Goal: Task Accomplishment & Management: Complete application form

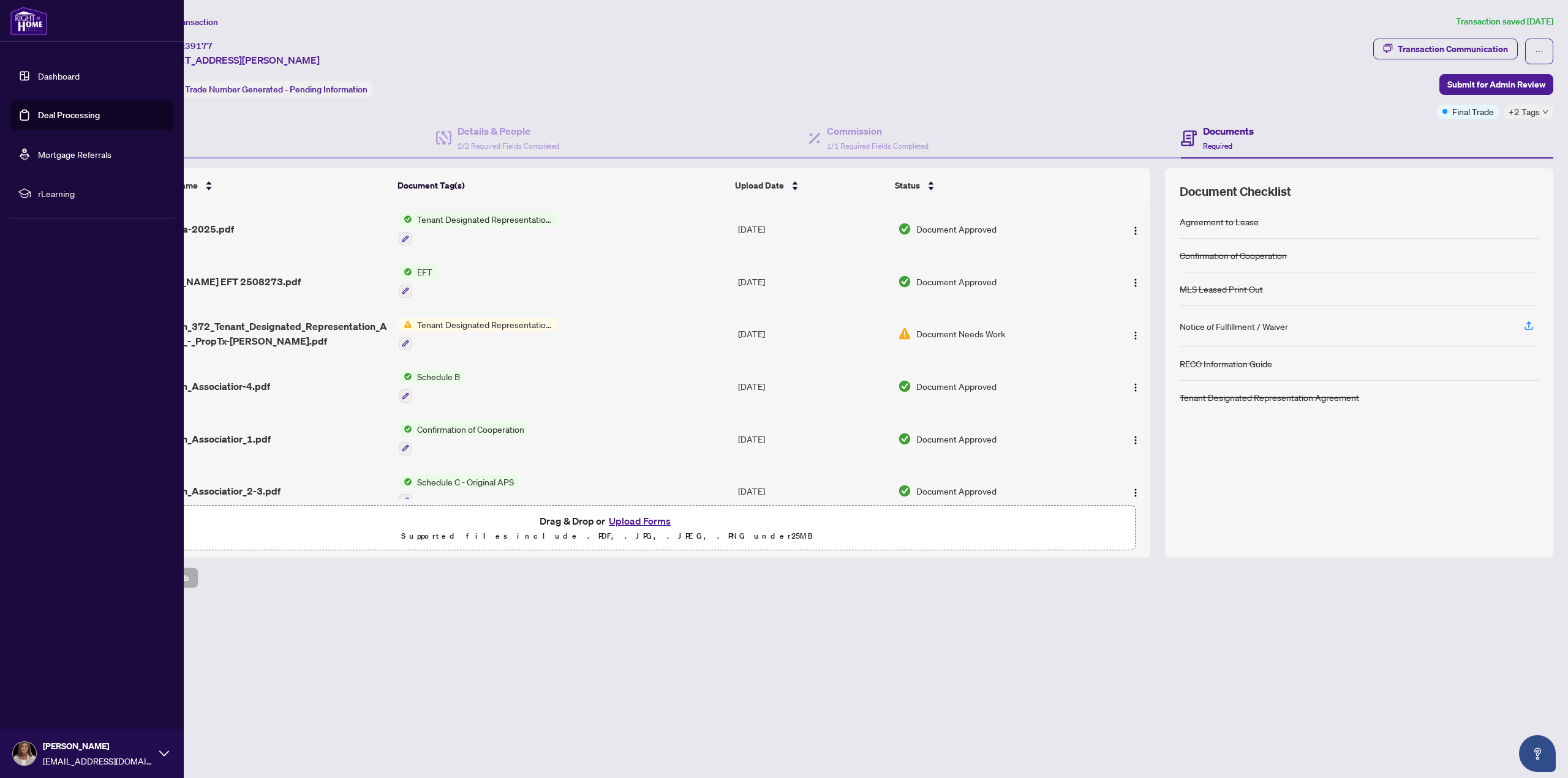
click at [69, 117] on link "Deal Processing" at bounding box center [69, 115] width 62 height 11
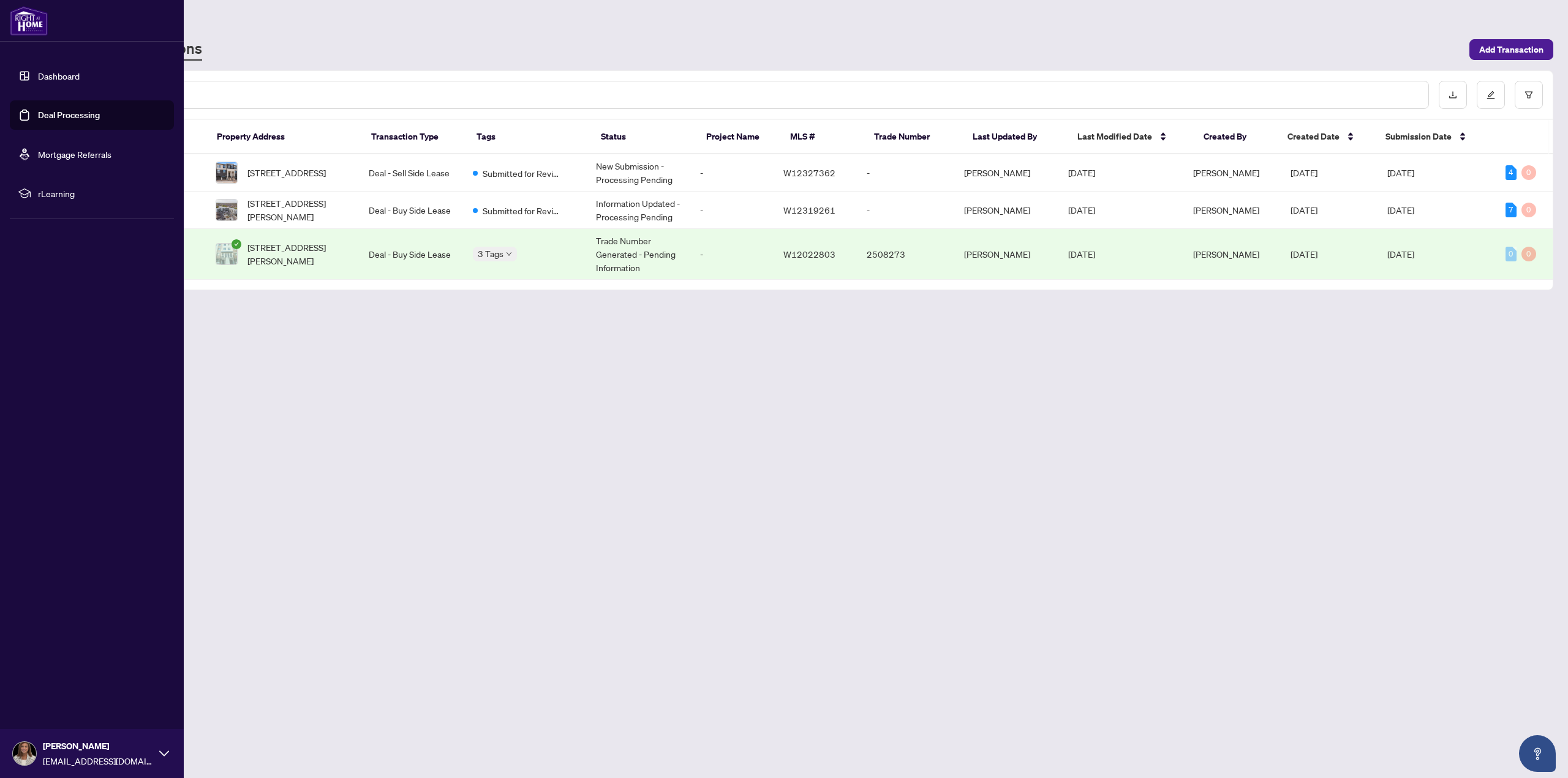
click at [38, 80] on link "Dashboard" at bounding box center [58, 76] width 42 height 11
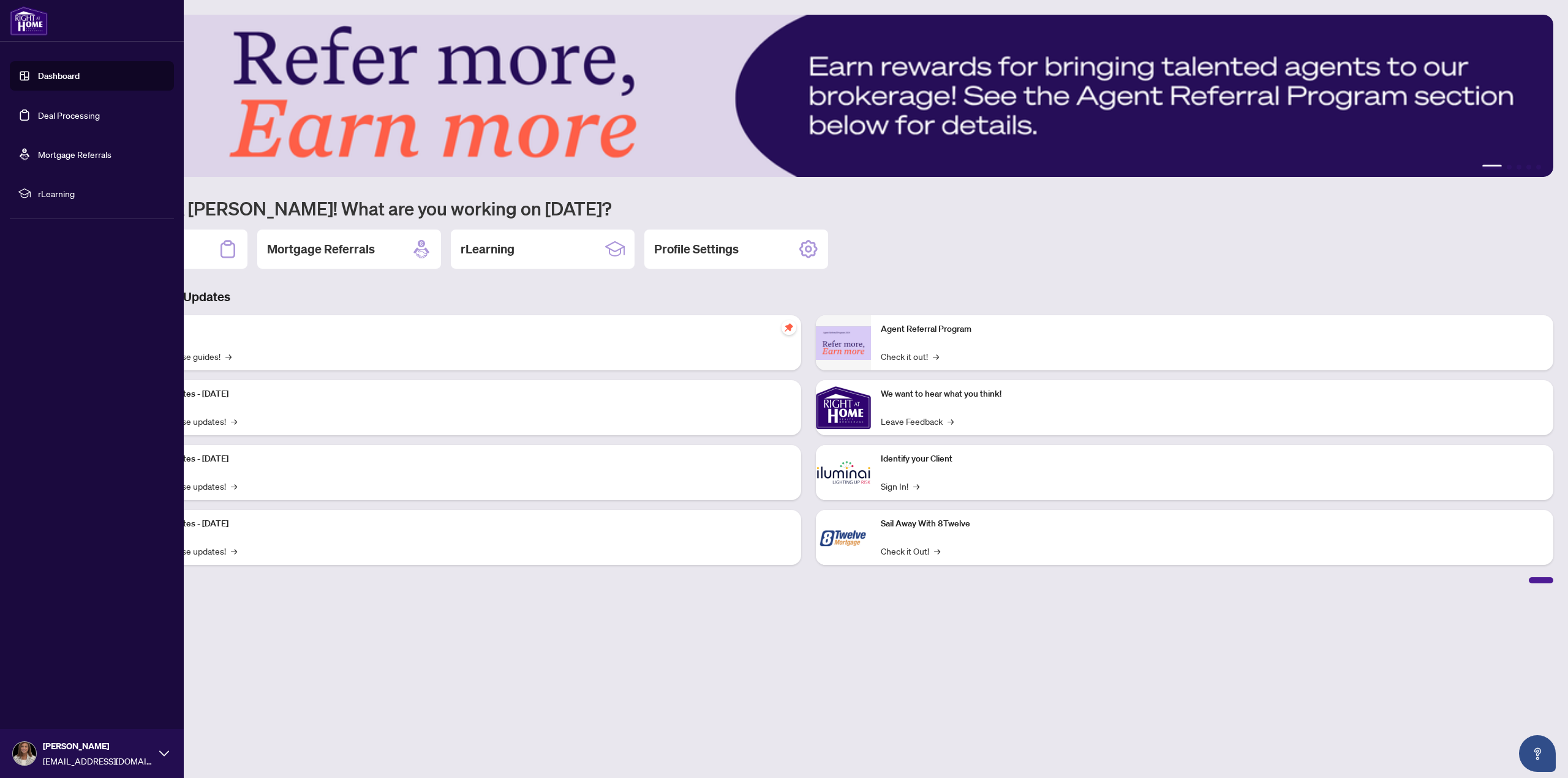
click at [49, 114] on link "Deal Processing" at bounding box center [69, 115] width 62 height 11
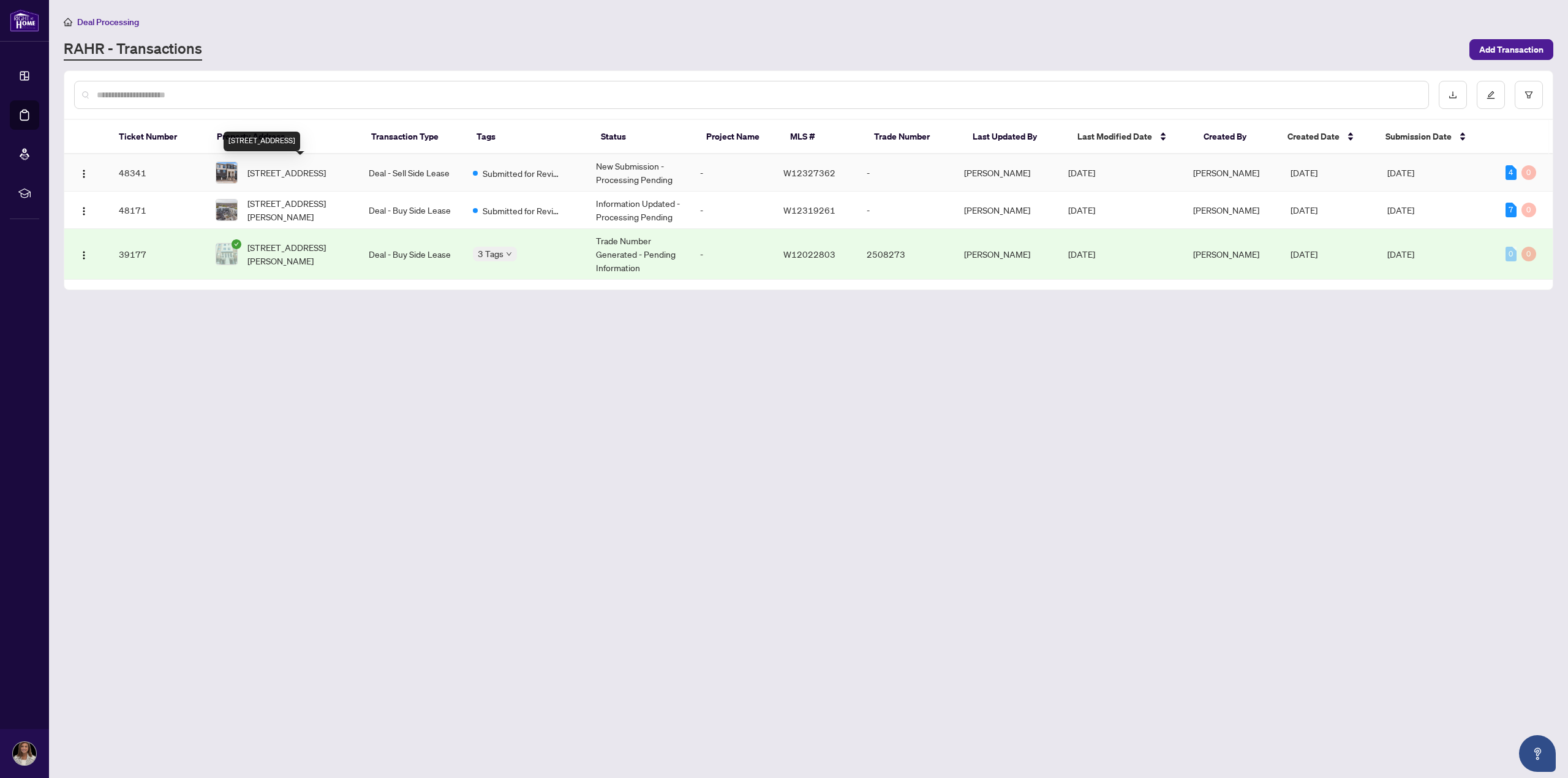
click at [281, 178] on span "[STREET_ADDRESS]" at bounding box center [286, 173] width 78 height 14
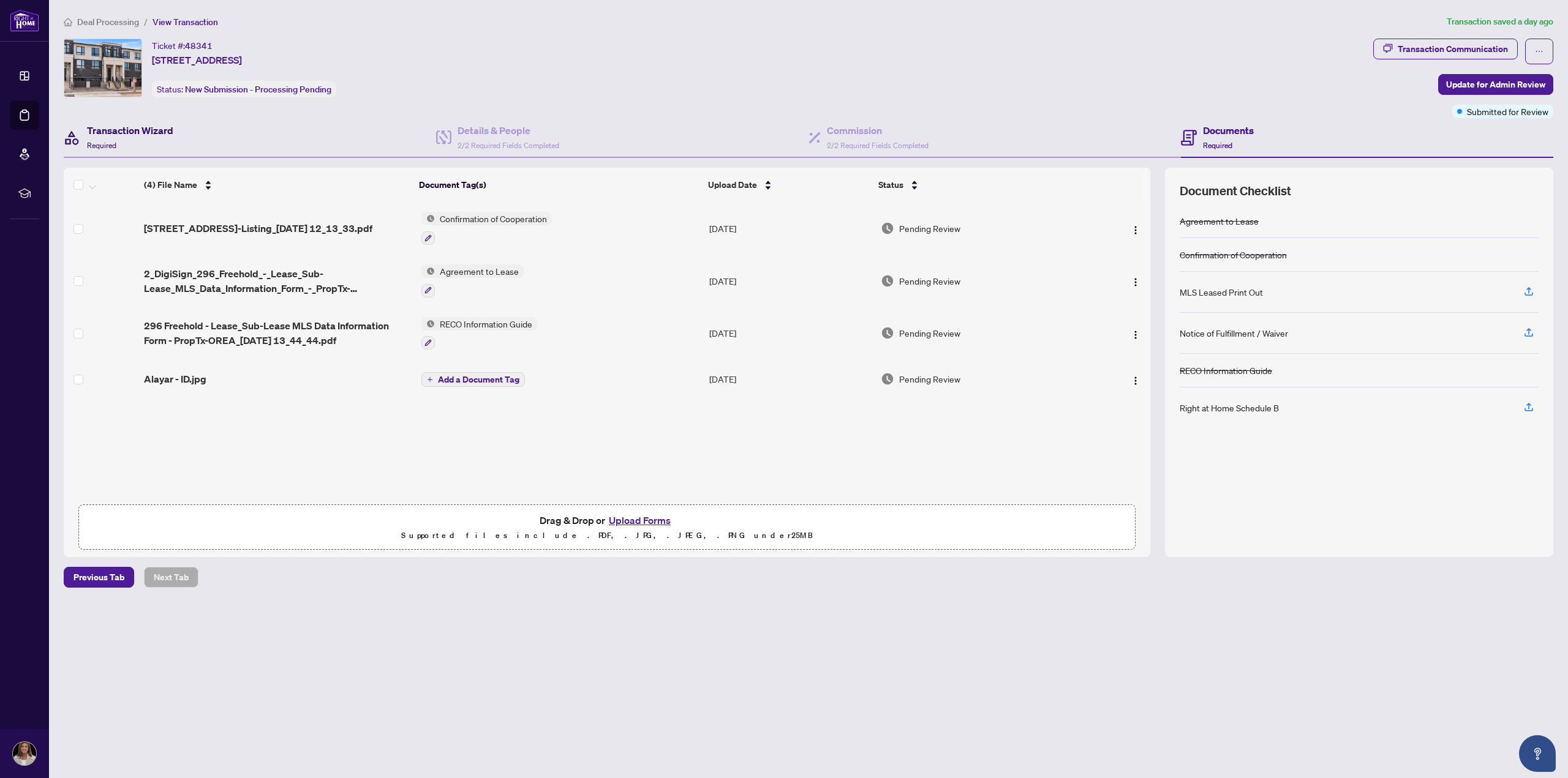
click at [139, 125] on h4 "Transaction Wizard" at bounding box center [130, 130] width 86 height 14
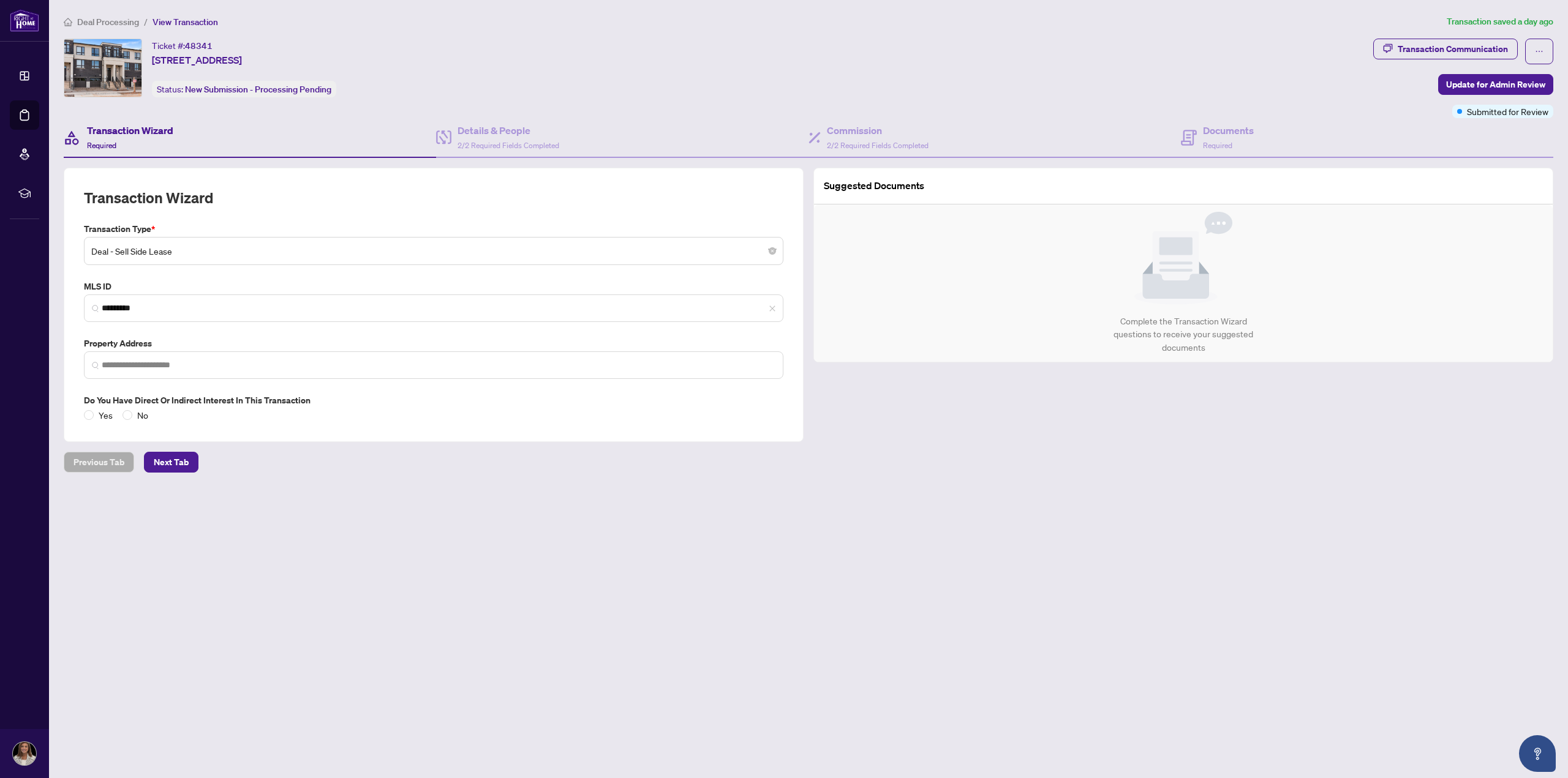
type input "**********"
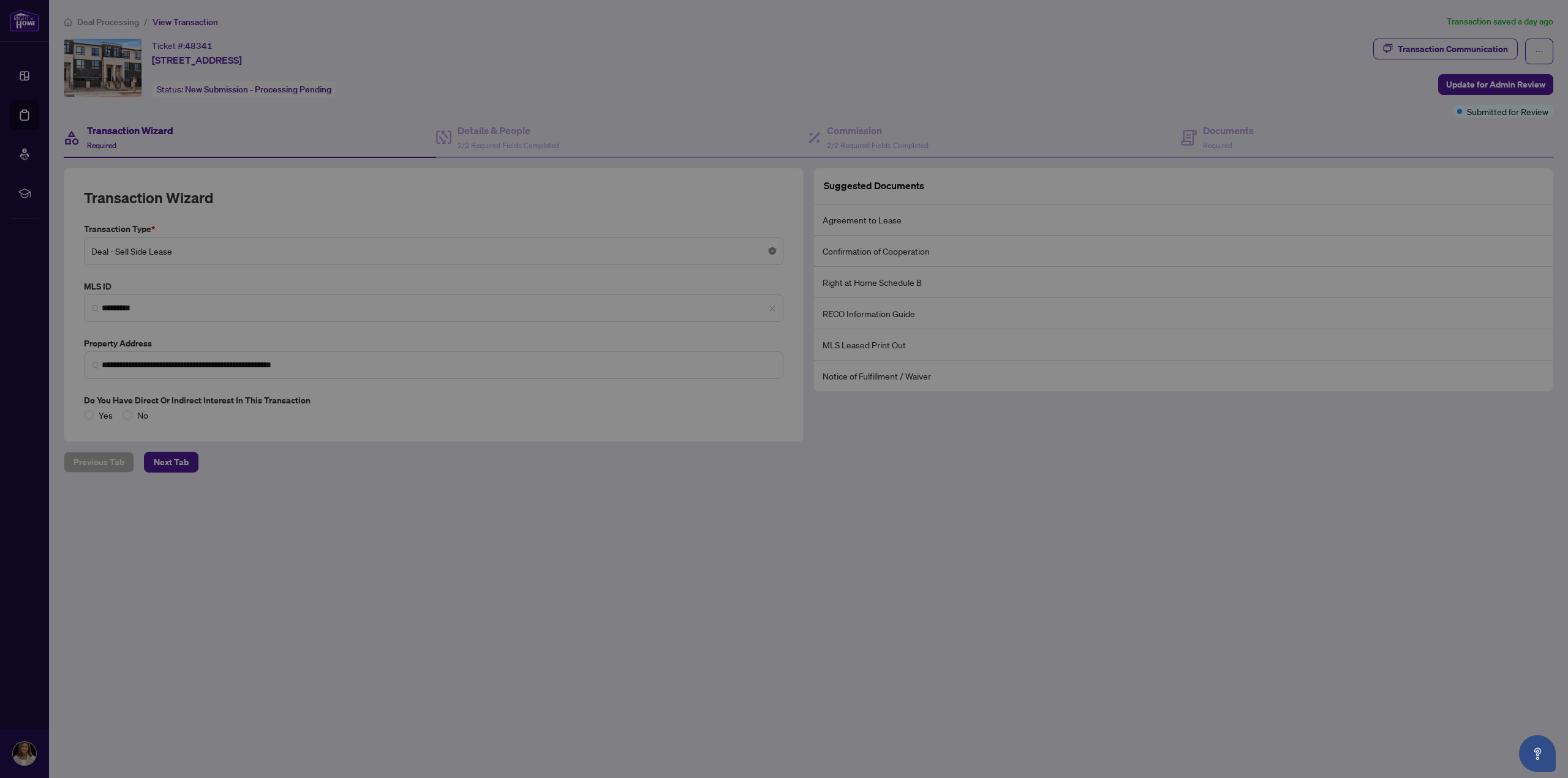
click at [773, 247] on body "**********" at bounding box center [784, 389] width 1568 height 778
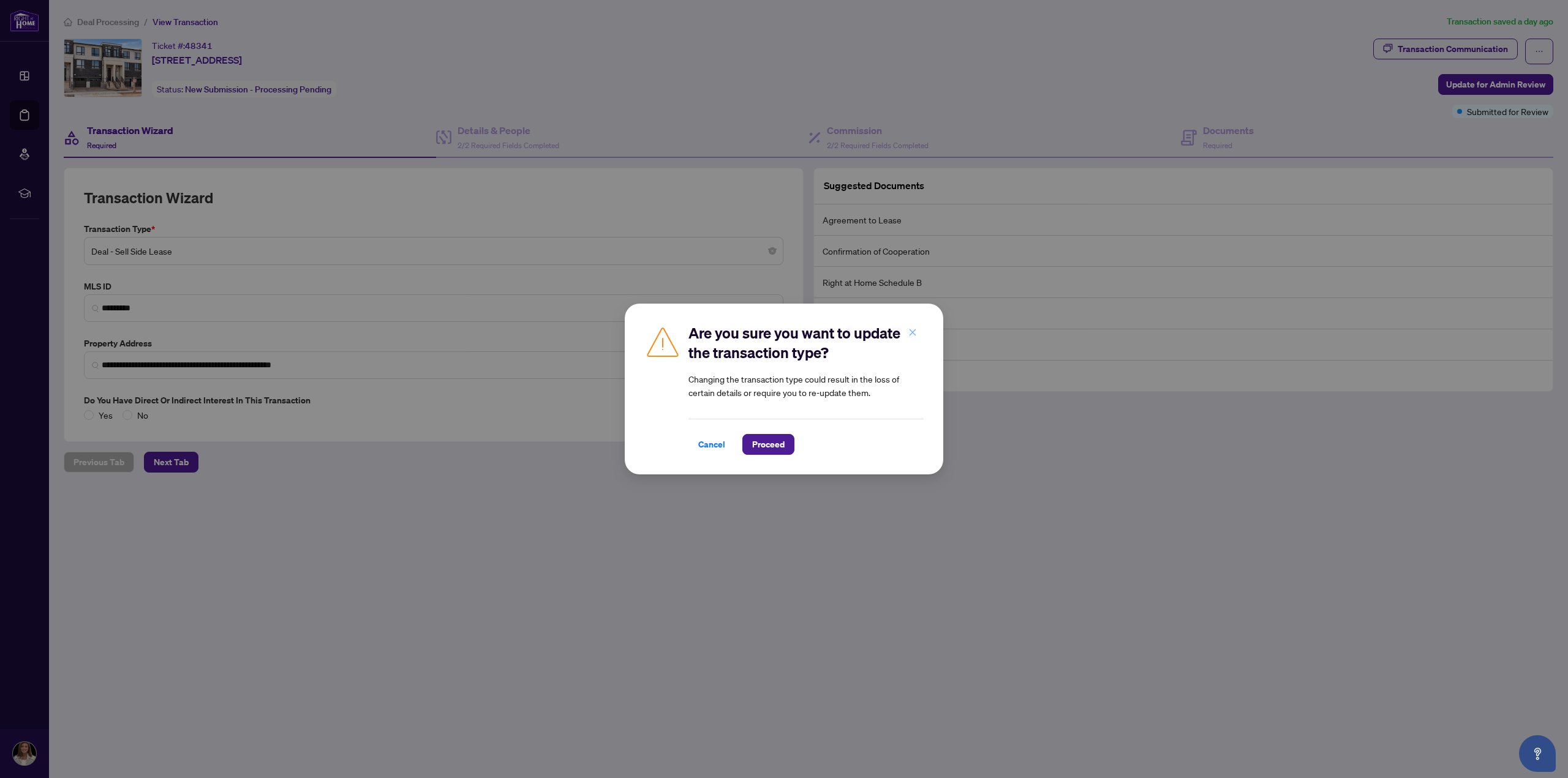
click at [911, 334] on icon "close" at bounding box center [912, 332] width 9 height 9
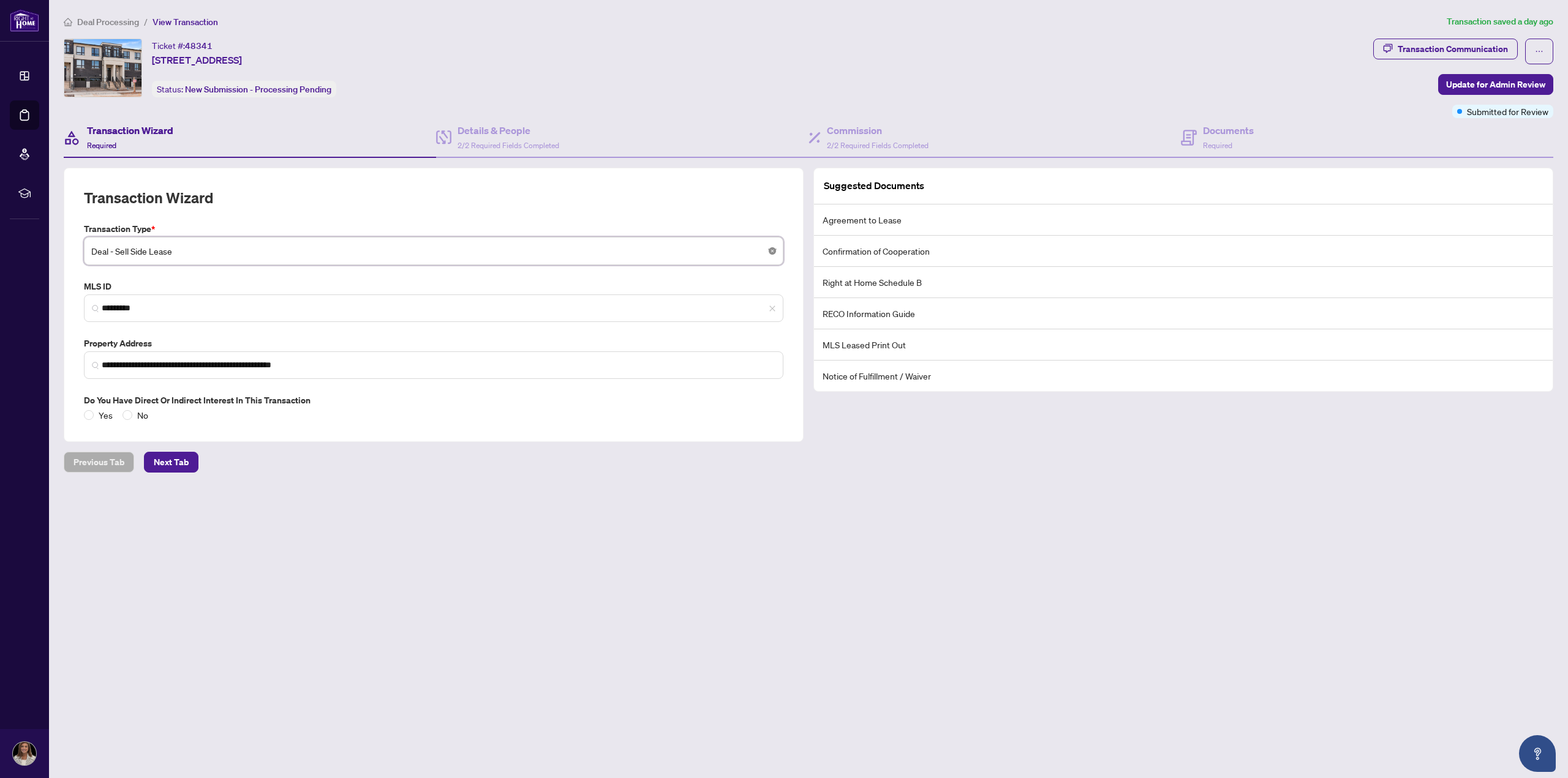
click at [773, 251] on body "**********" at bounding box center [784, 389] width 1568 height 778
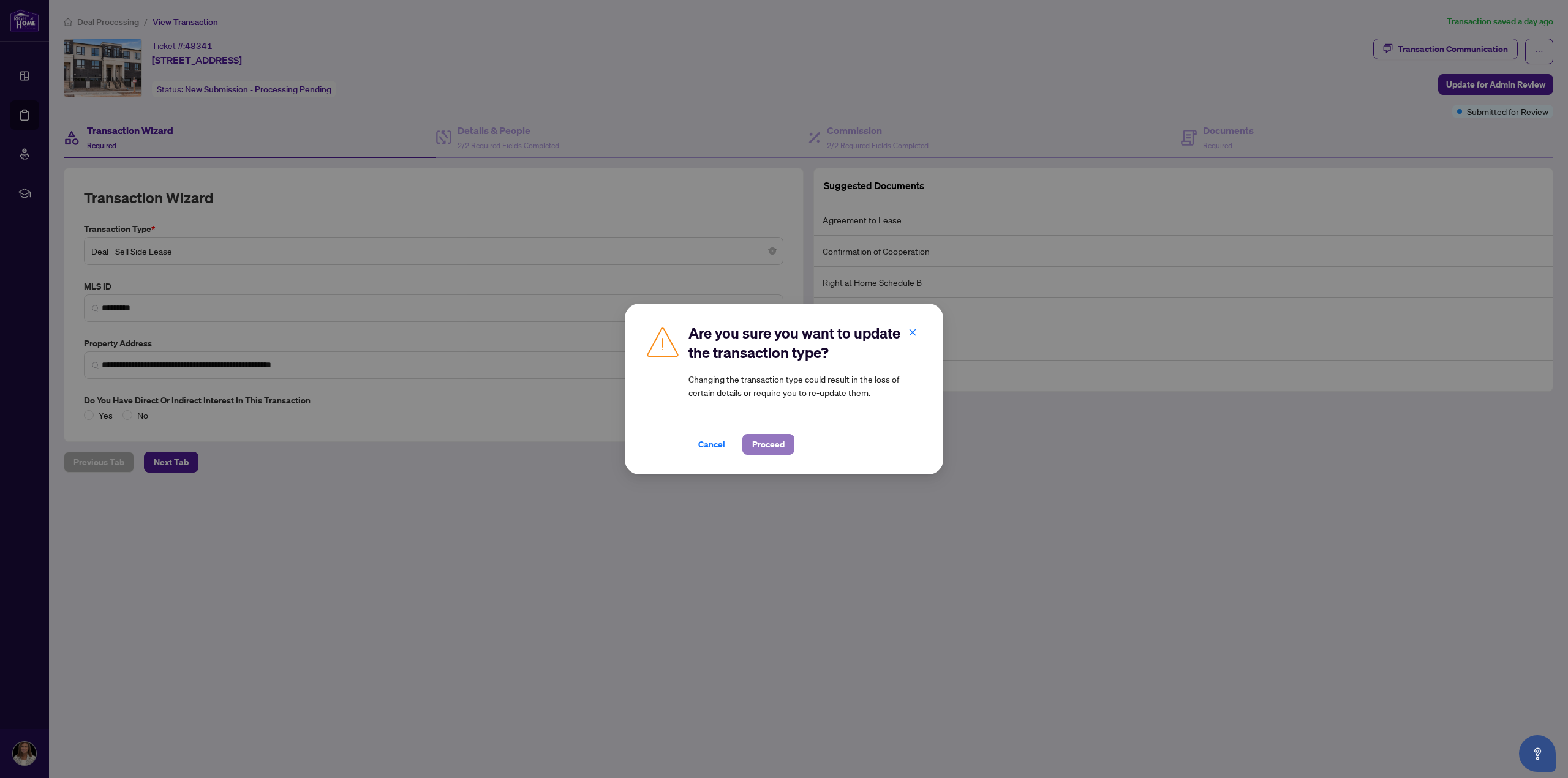
click at [761, 444] on span "Proceed" at bounding box center [768, 444] width 32 height 20
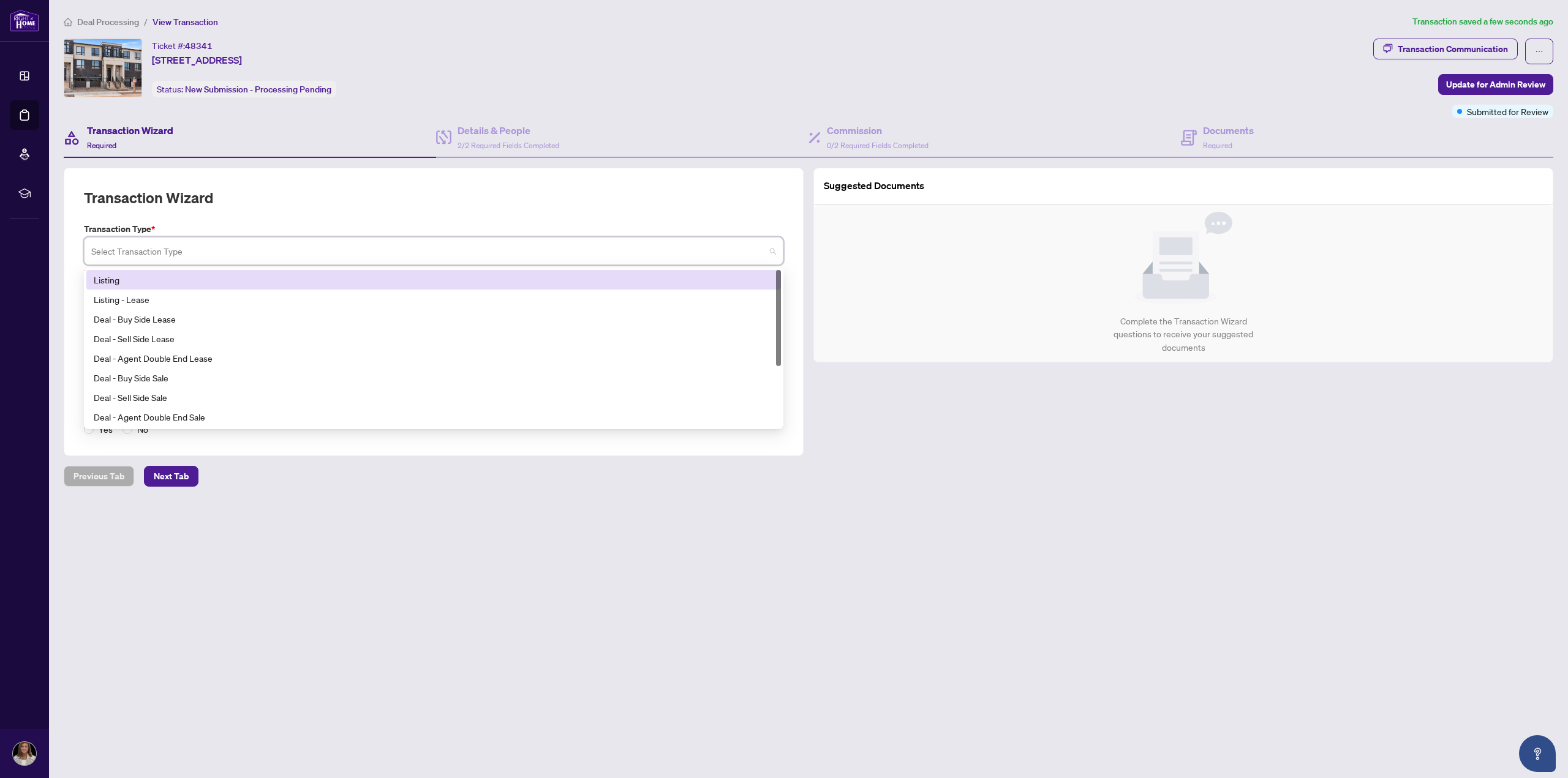
click at [194, 253] on input "search" at bounding box center [427, 253] width 673 height 27
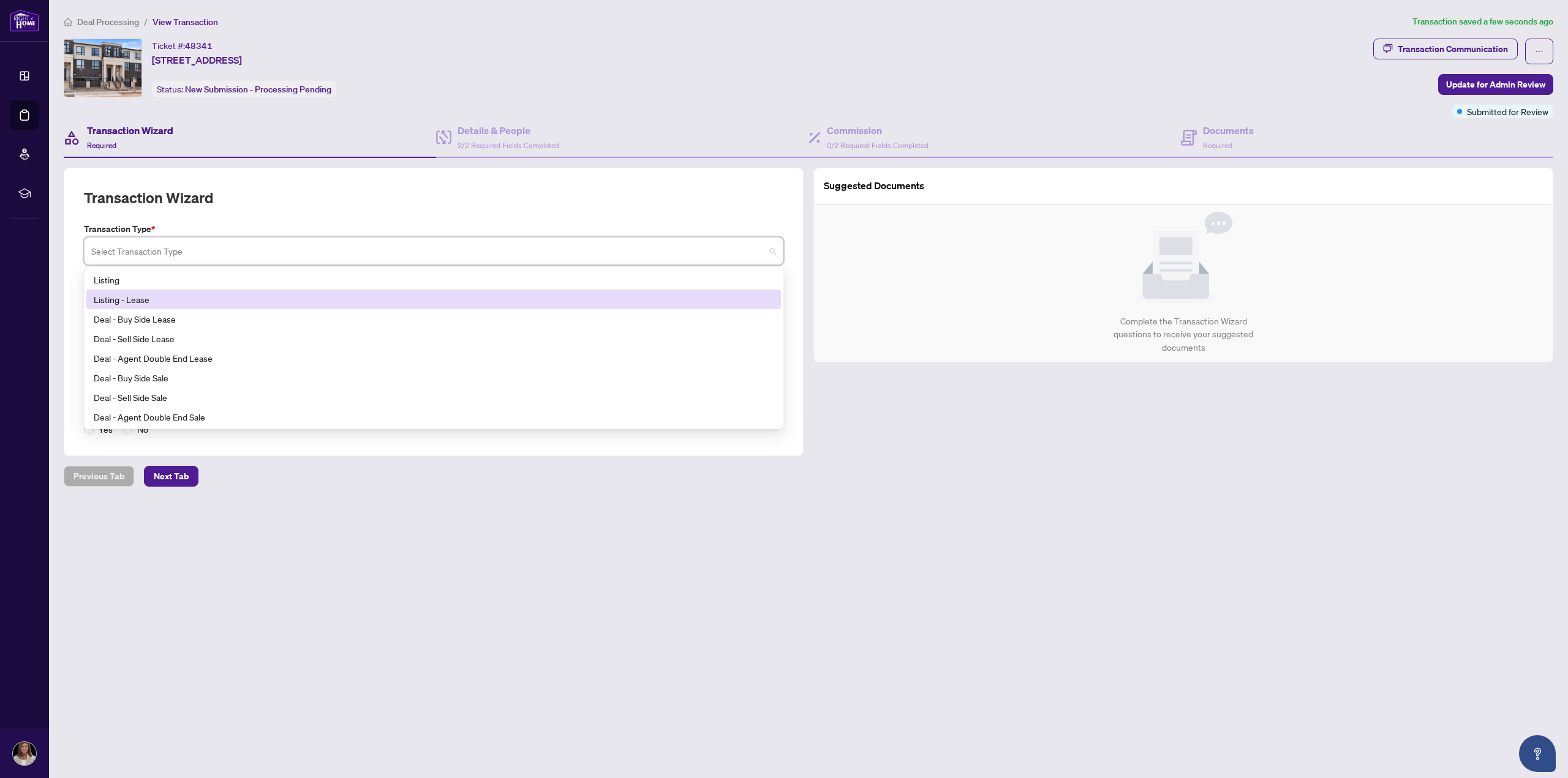
click at [205, 297] on div "Listing - Lease" at bounding box center [434, 299] width 680 height 14
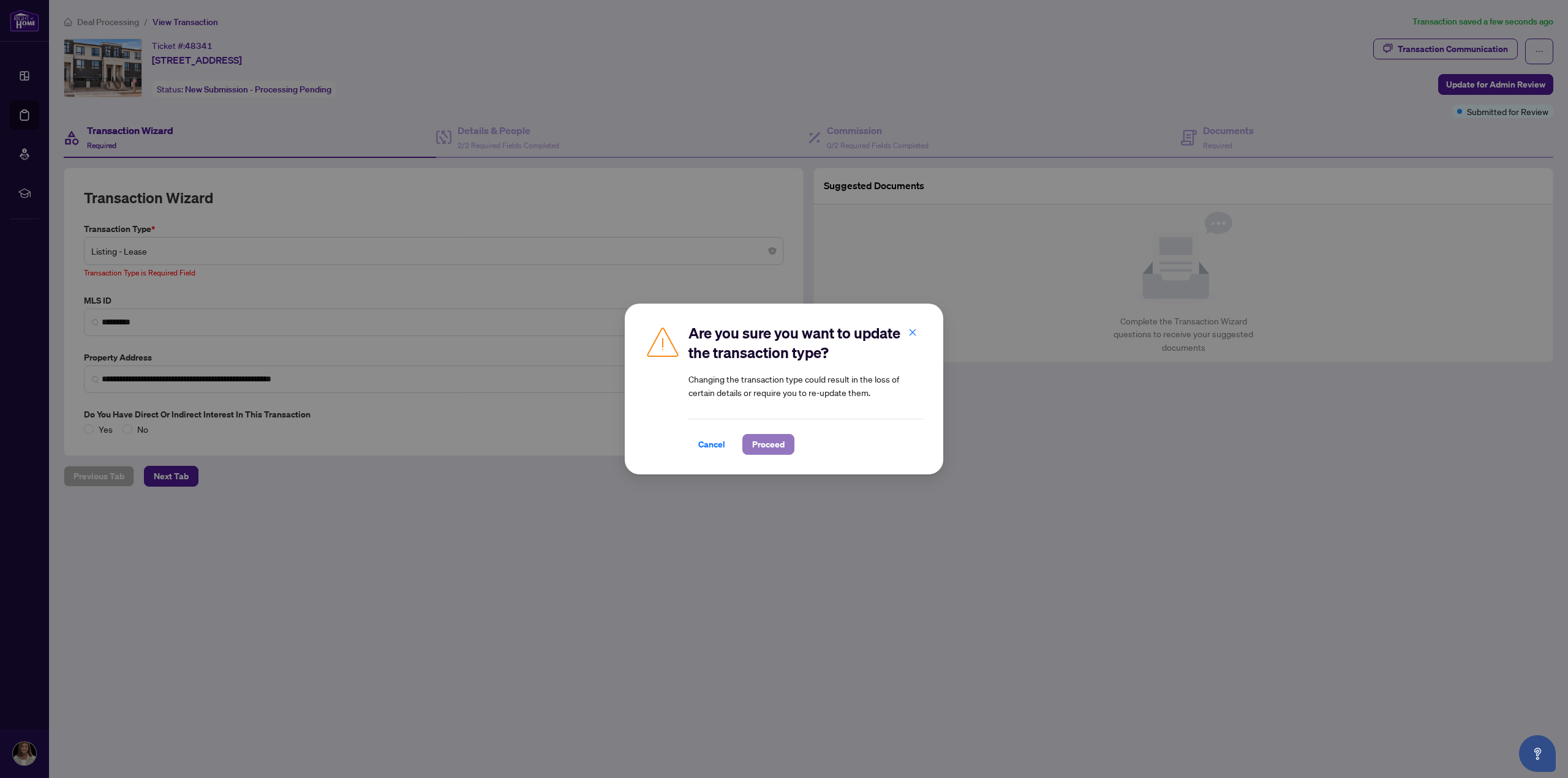
click at [777, 445] on button "Proceed" at bounding box center [769, 444] width 52 height 21
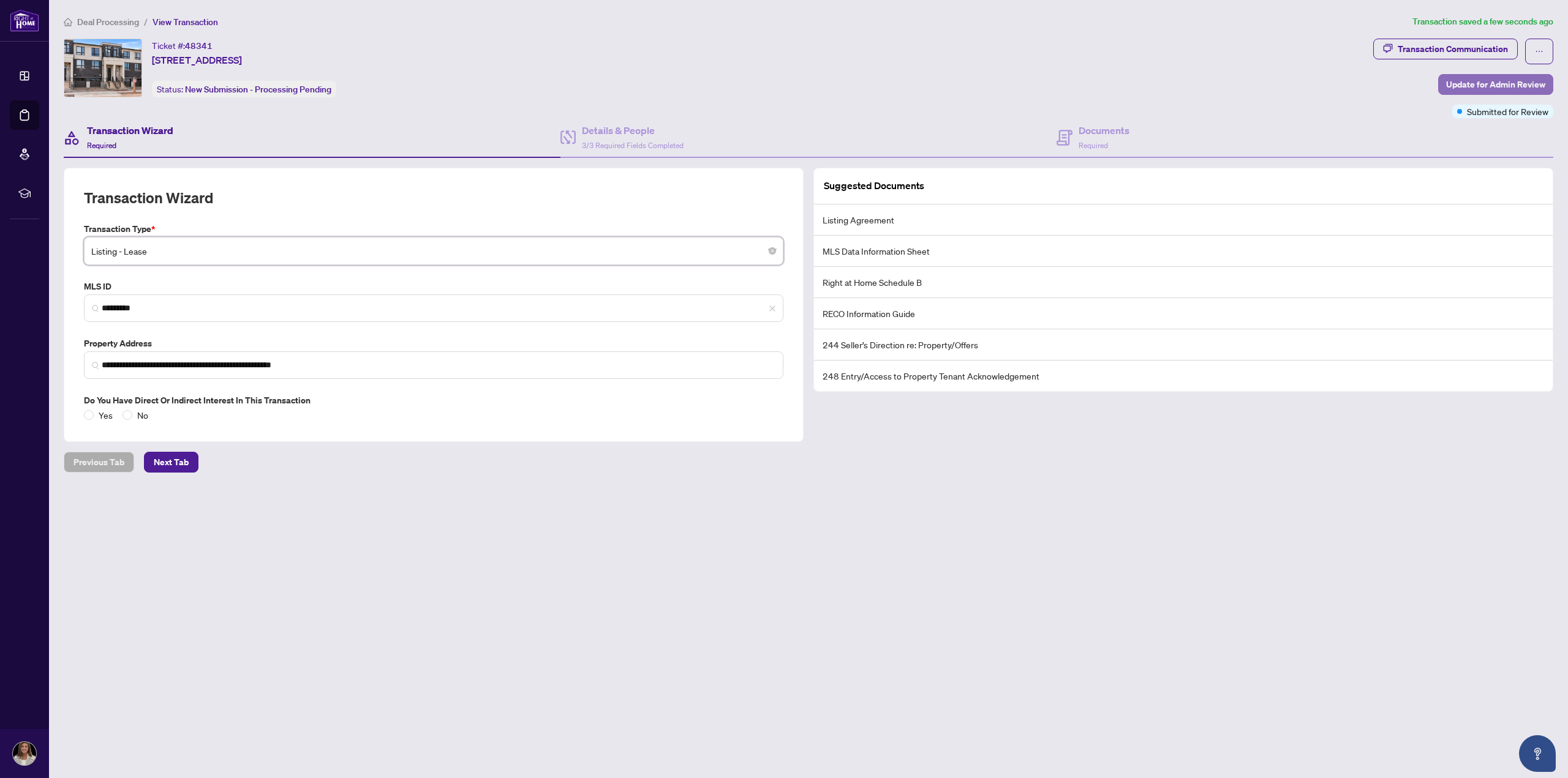
click at [1487, 86] on span "Update for Admin Review" at bounding box center [1495, 84] width 99 height 20
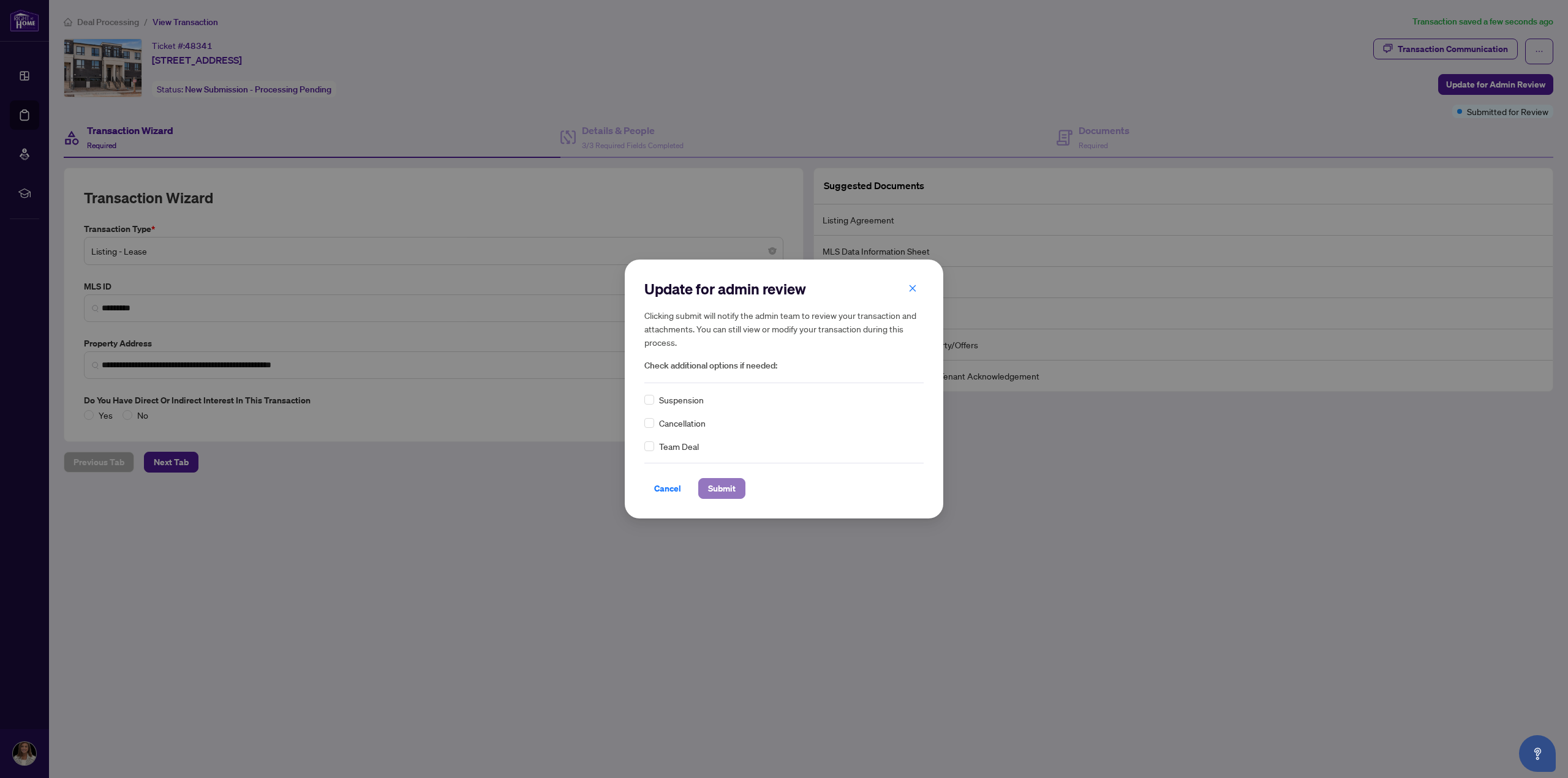
click at [708, 488] on span "Submit" at bounding box center [721, 488] width 27 height 20
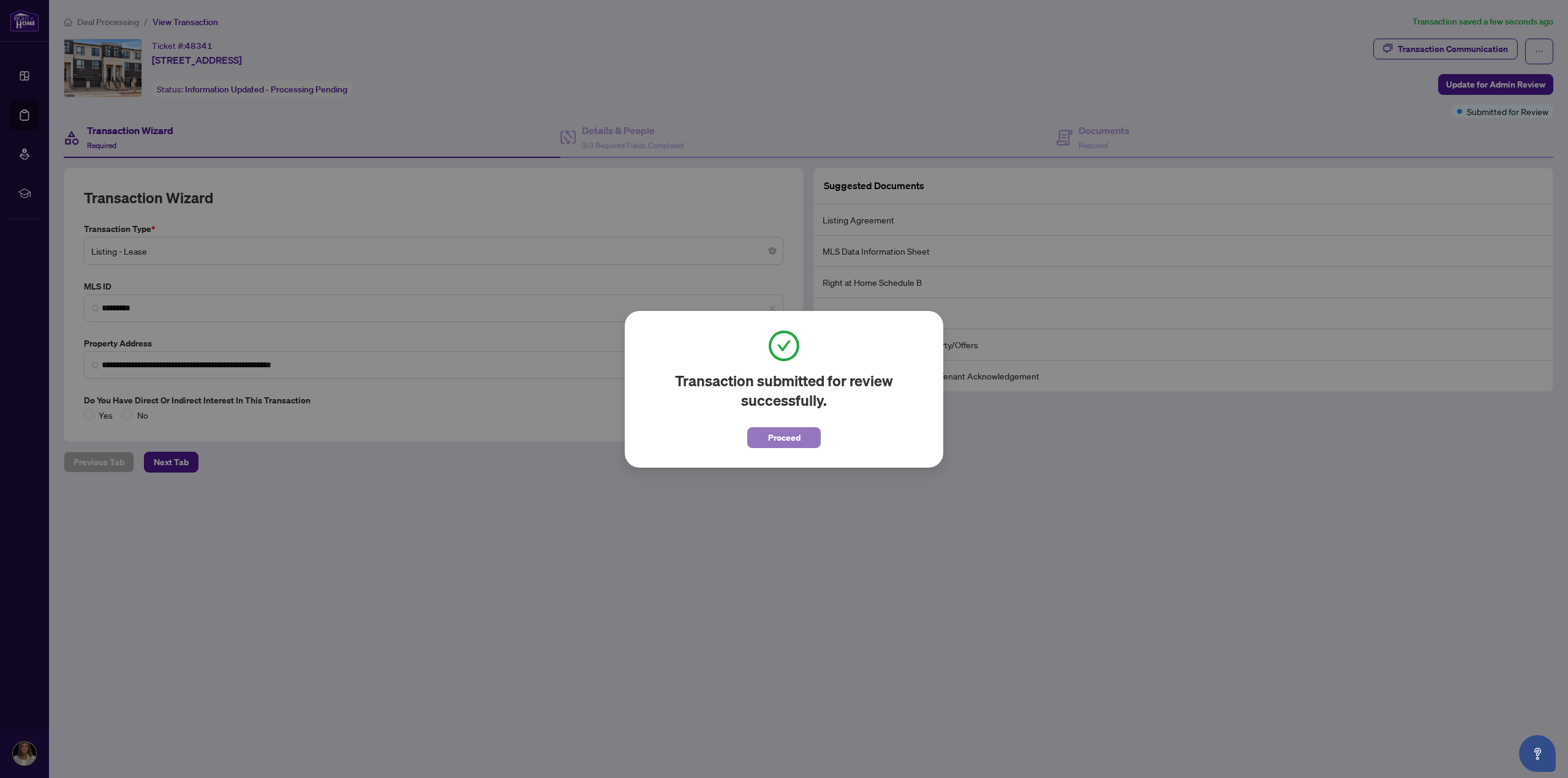
click at [795, 433] on span "Proceed" at bounding box center [784, 438] width 32 height 20
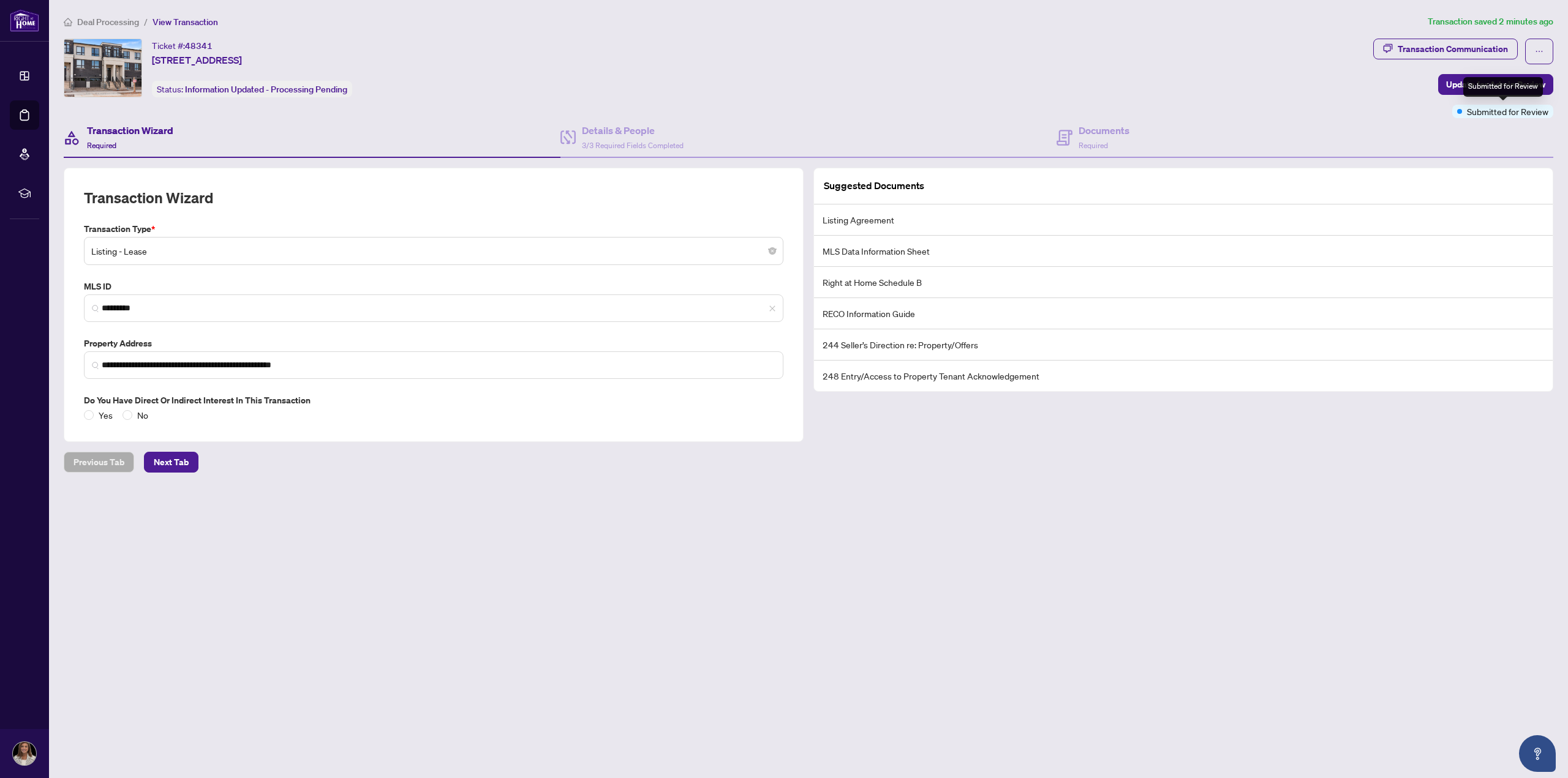
click at [1503, 113] on span "Submitted for Review" at bounding box center [1507, 112] width 82 height 14
click at [1463, 81] on span "Update for Admin Review" at bounding box center [1495, 84] width 99 height 20
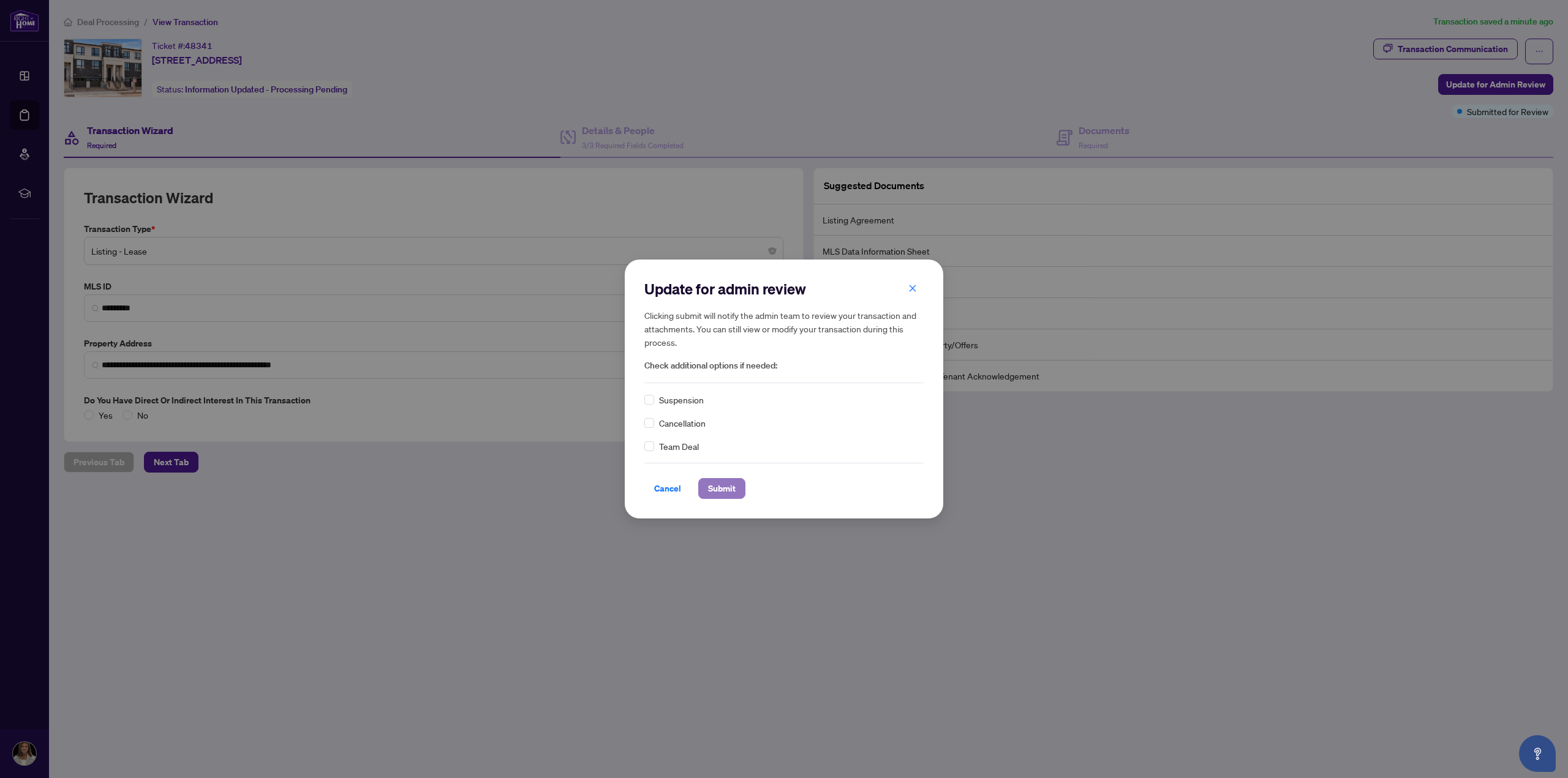
click at [734, 492] on button "Submit" at bounding box center [721, 488] width 47 height 21
